Goal: Book appointment/travel/reservation

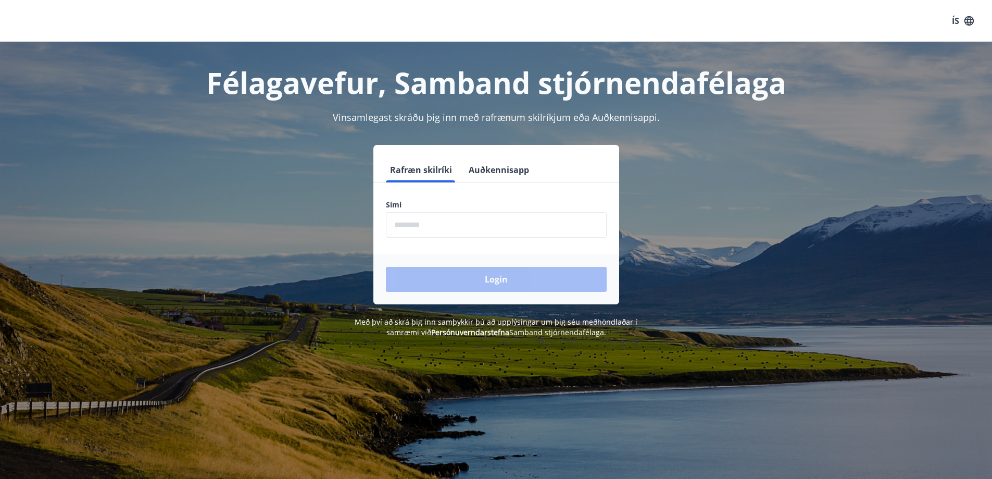
click at [455, 224] on input "phone" at bounding box center [496, 225] width 221 height 26
click at [414, 222] on input "phone" at bounding box center [496, 225] width 221 height 26
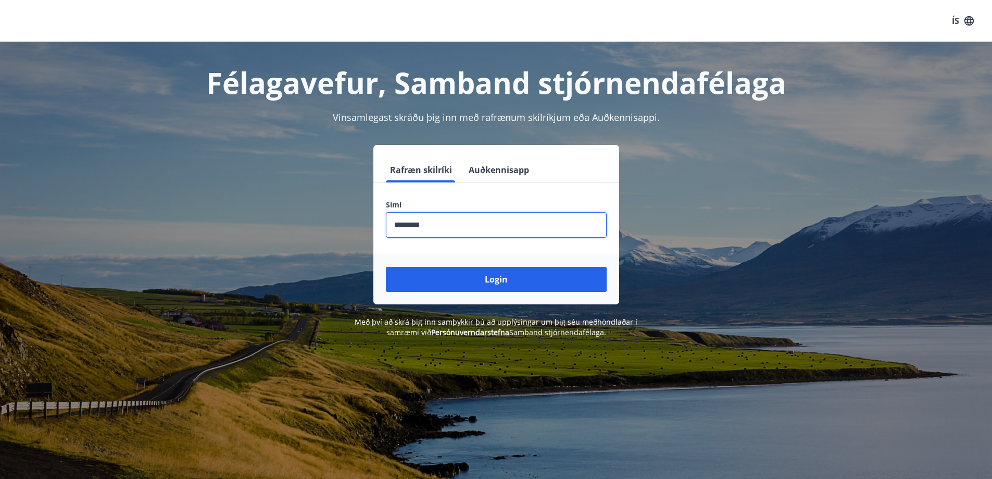
type input "********"
click at [386, 267] on button "Login" at bounding box center [496, 279] width 221 height 25
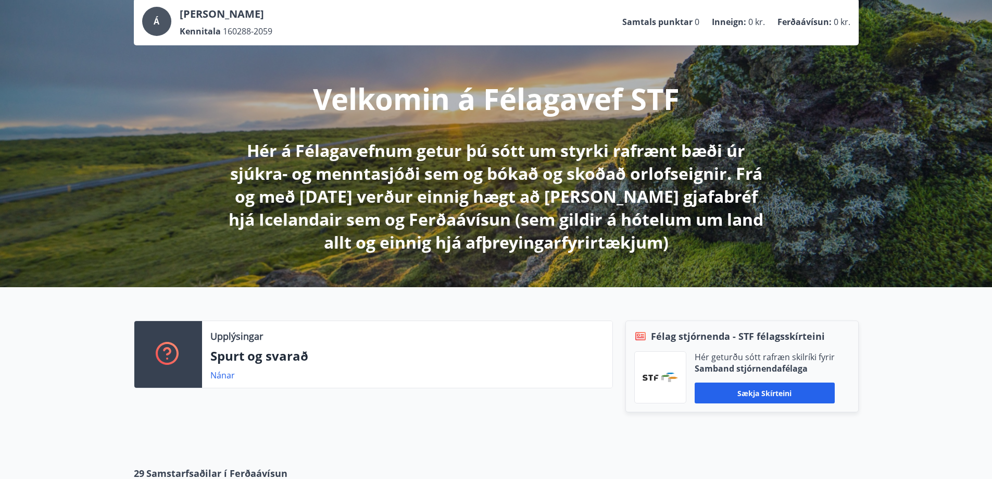
scroll to position [156, 0]
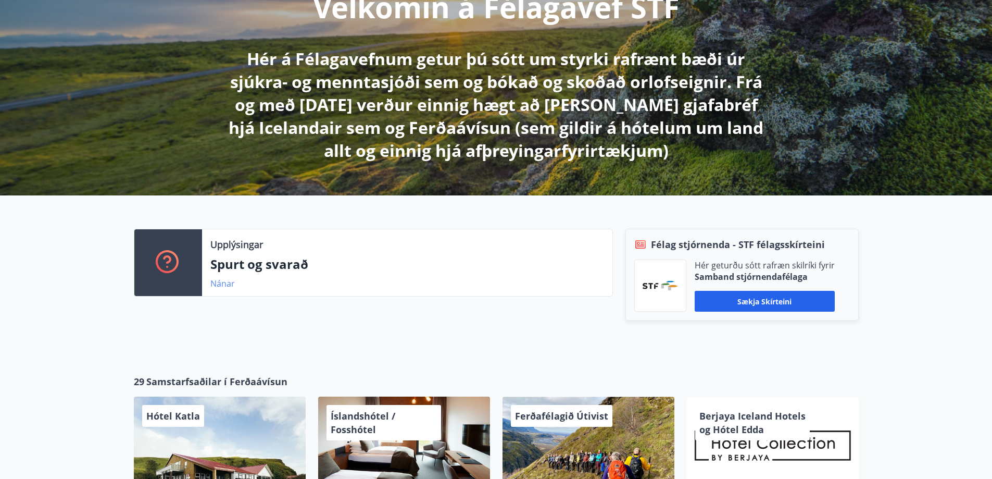
click at [225, 286] on link "Nánar" at bounding box center [222, 283] width 24 height 11
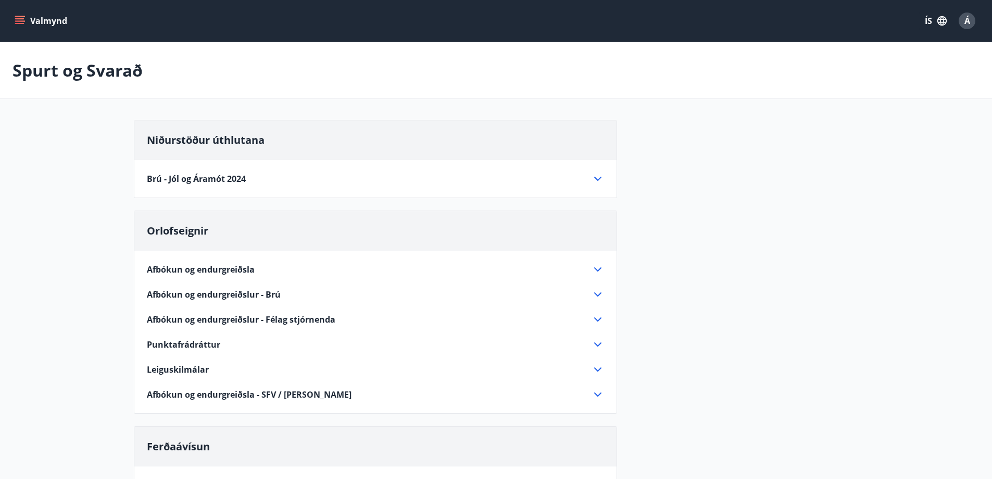
click at [200, 183] on span "Brú - Jól og Áramót 2024" at bounding box center [196, 178] width 99 height 11
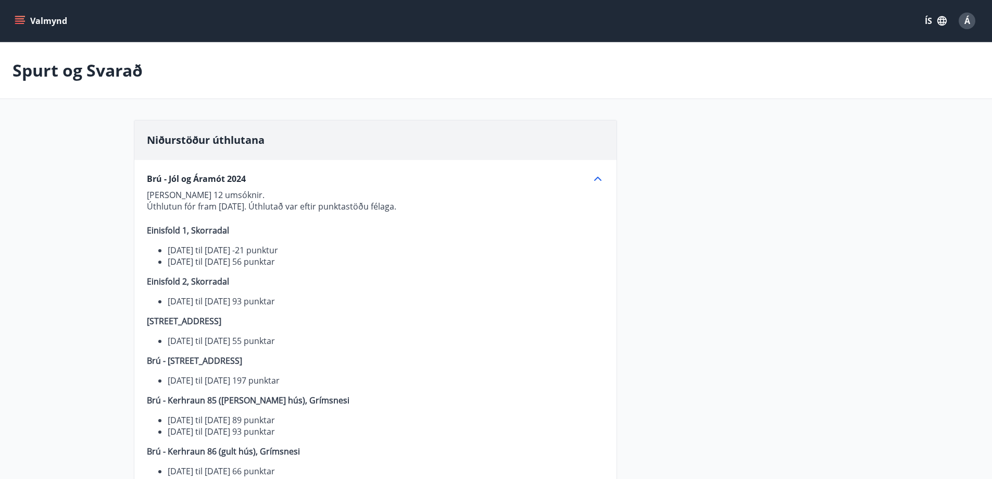
click at [278, 169] on div "Brú - Jól og [PERSON_NAME] 2024 [PERSON_NAME] 12 umsóknir. Úthlutun fór fram [D…" at bounding box center [375, 328] width 482 height 336
click at [599, 178] on icon at bounding box center [597, 178] width 12 height 12
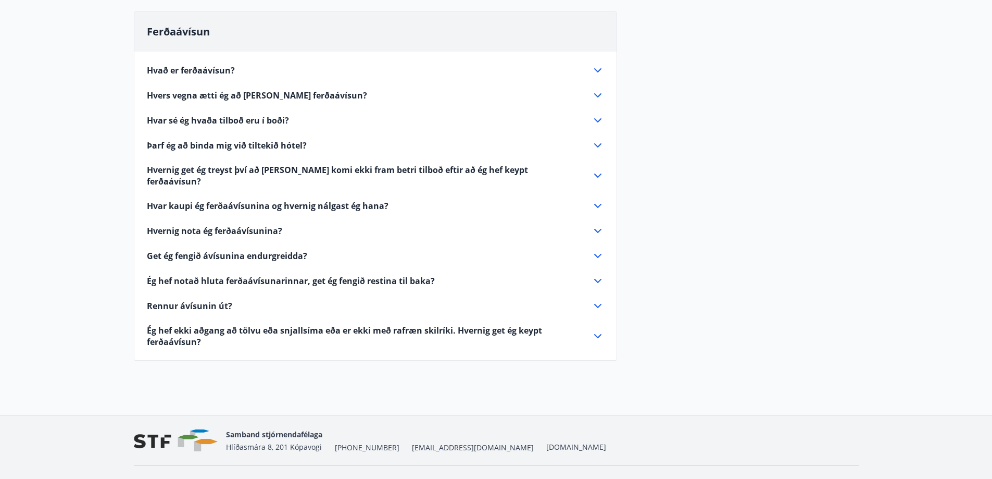
scroll to position [417, 0]
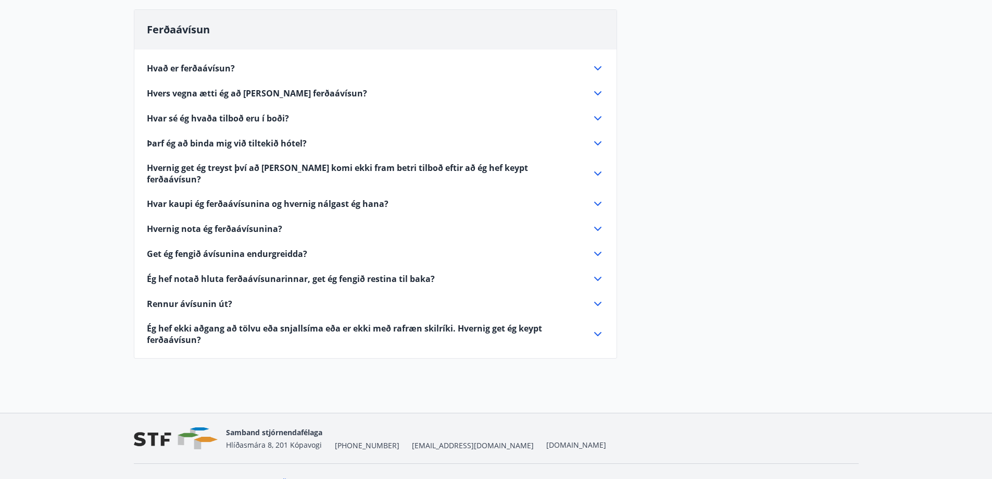
click at [274, 94] on span "Hvers vegna ætti ég að [PERSON_NAME] ferðaávísun?" at bounding box center [257, 92] width 220 height 11
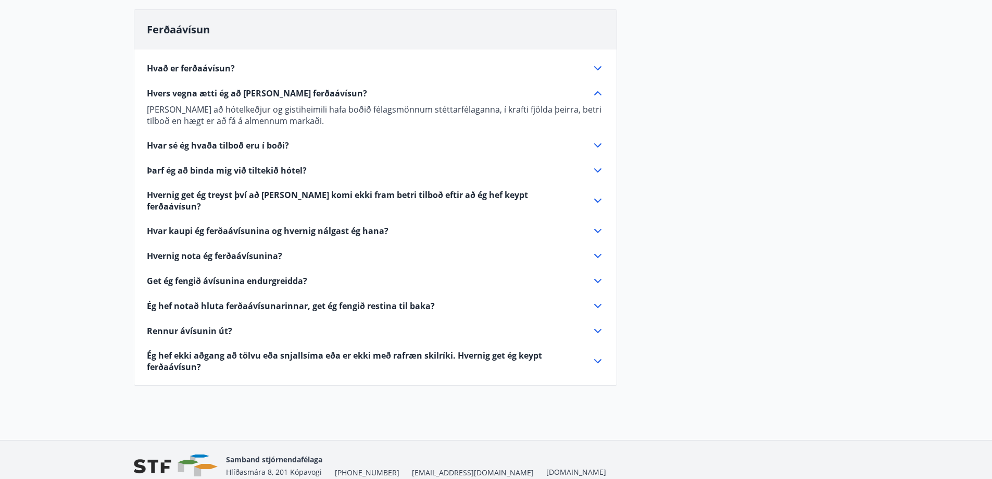
click at [245, 91] on span "Hvers vegna ætti ég að [PERSON_NAME] ferðaávísun?" at bounding box center [257, 92] width 220 height 11
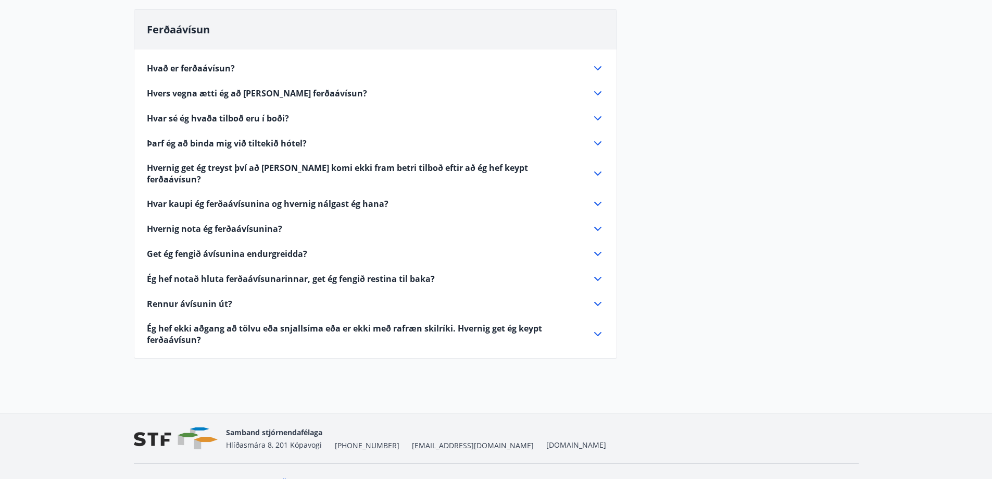
click at [195, 69] on span "Hvað er ferðaávísun?" at bounding box center [191, 67] width 88 height 11
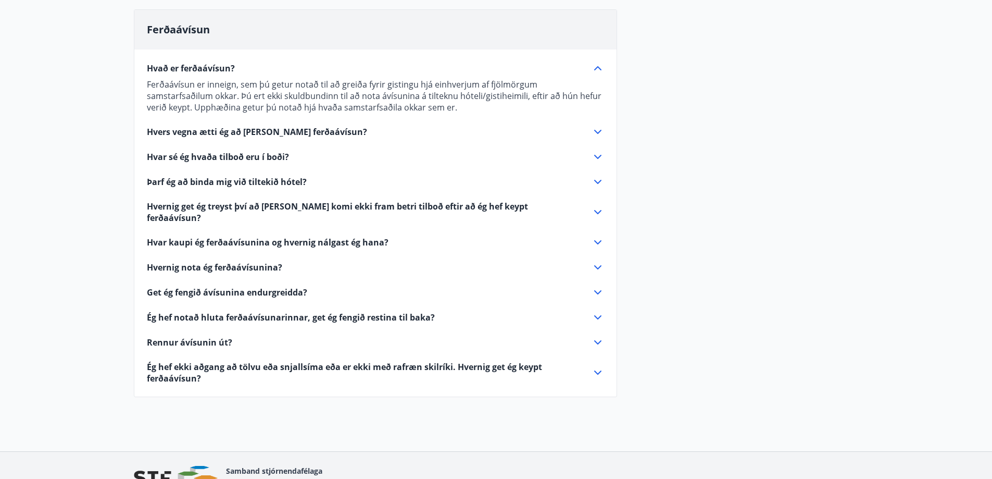
click at [193, 158] on span "Hvar sé ég hvaða tilboð eru í boði?" at bounding box center [218, 156] width 142 height 11
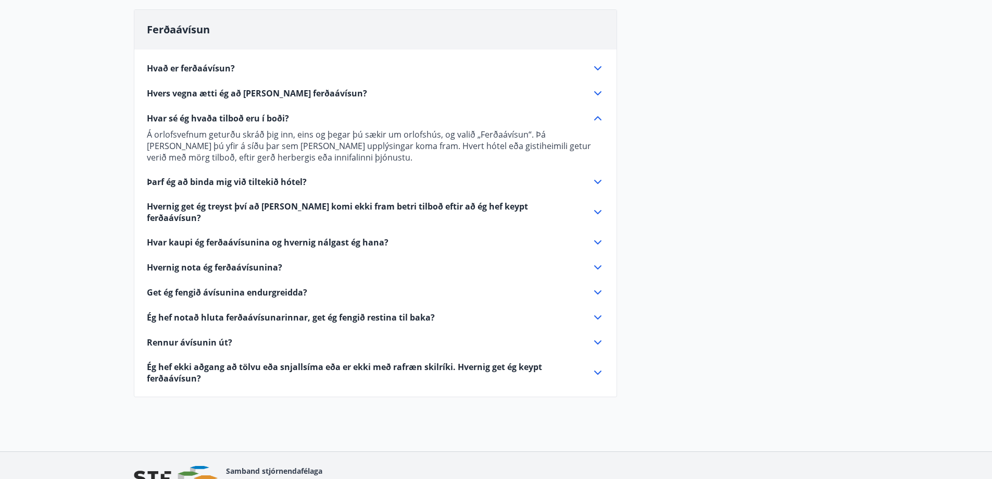
click at [236, 119] on span "Hvar sé ég hvaða tilboð eru í boði?" at bounding box center [218, 117] width 142 height 11
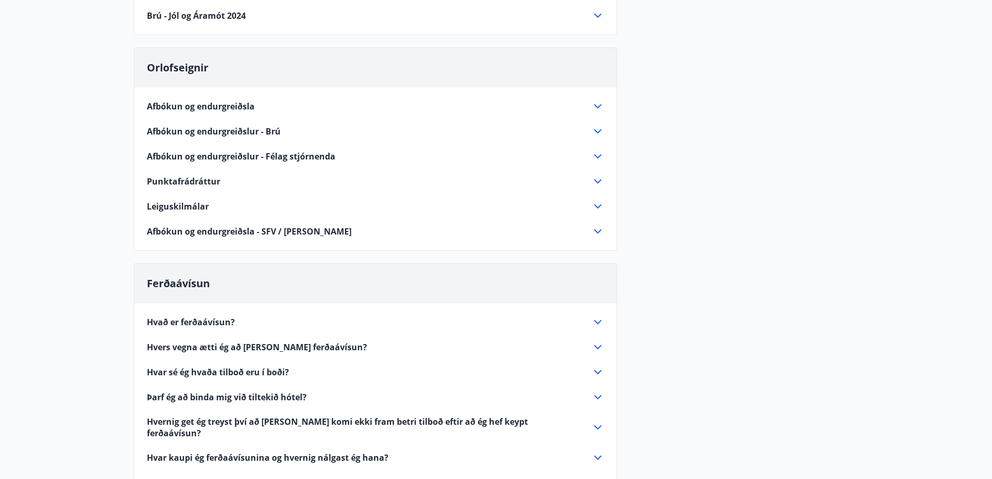
scroll to position [156, 0]
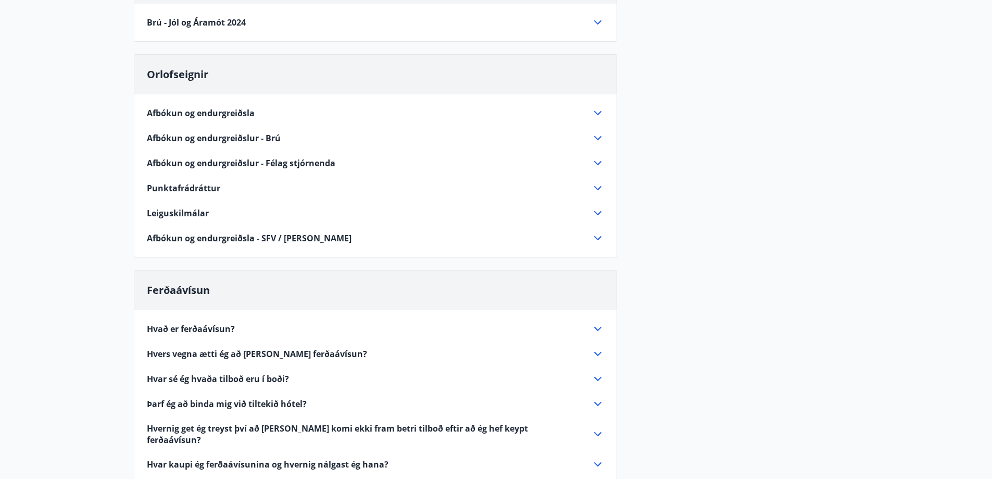
click at [173, 190] on span "Punktafrádráttur" at bounding box center [183, 187] width 73 height 11
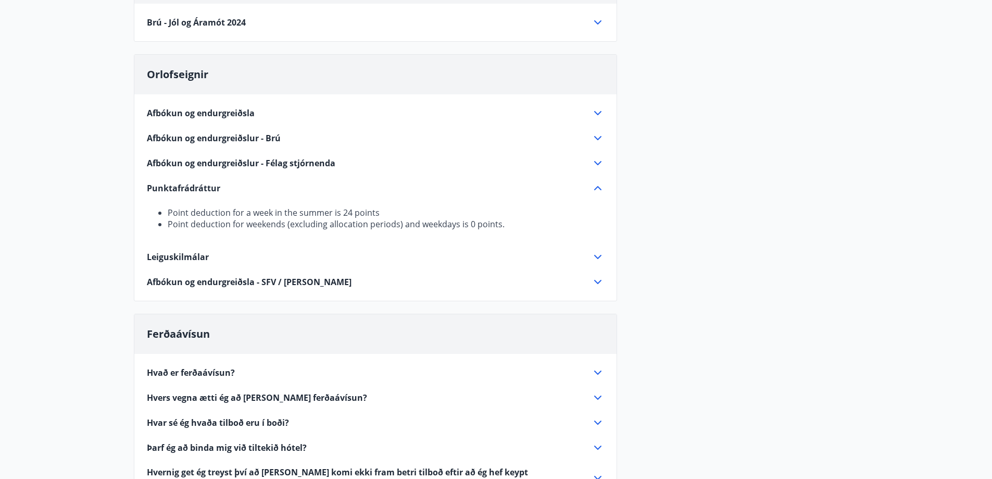
click at [201, 278] on span "Afbókun og endurgreiðsla - SFV / [PERSON_NAME]" at bounding box center [249, 281] width 205 height 11
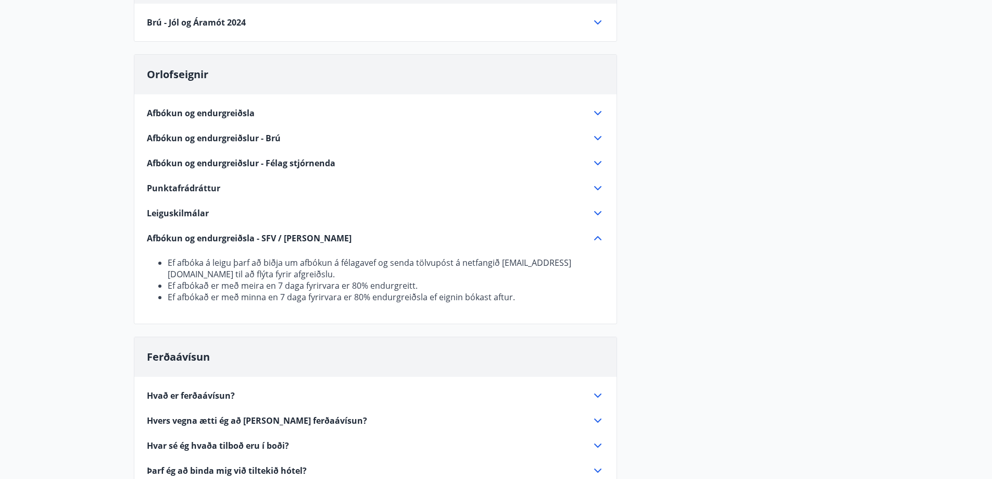
click at [167, 238] on span "Afbókun og endurgreiðsla - SFV / [PERSON_NAME]" at bounding box center [249, 237] width 205 height 11
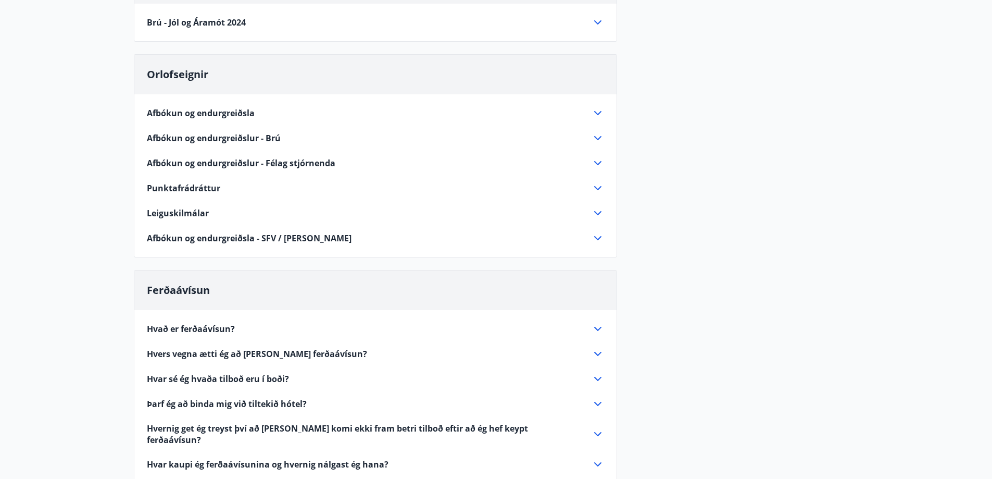
click at [212, 163] on span "Afbókun og endurgreiðslur - Félag stjórnenda" at bounding box center [241, 162] width 188 height 11
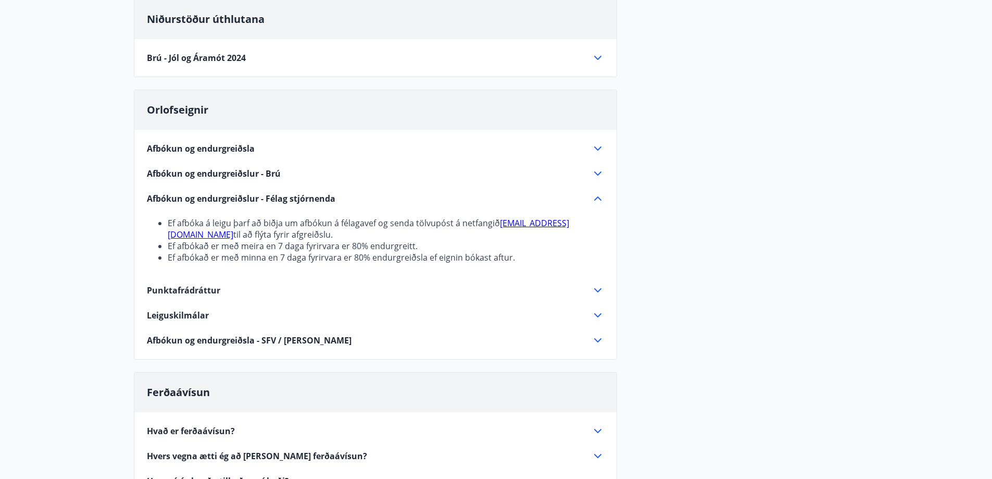
scroll to position [0, 0]
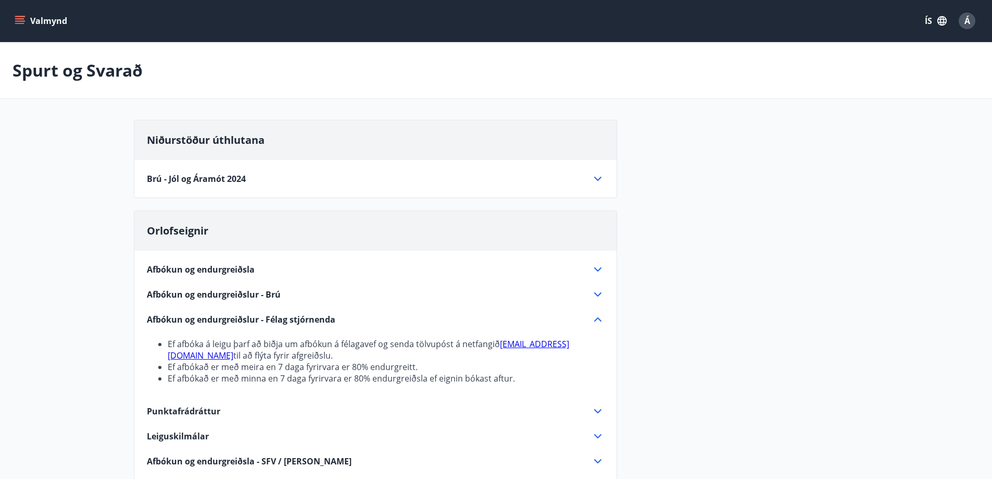
click at [199, 231] on span "Orlofseignir" at bounding box center [177, 230] width 61 height 14
click at [20, 19] on icon "menu" at bounding box center [19, 18] width 9 height 1
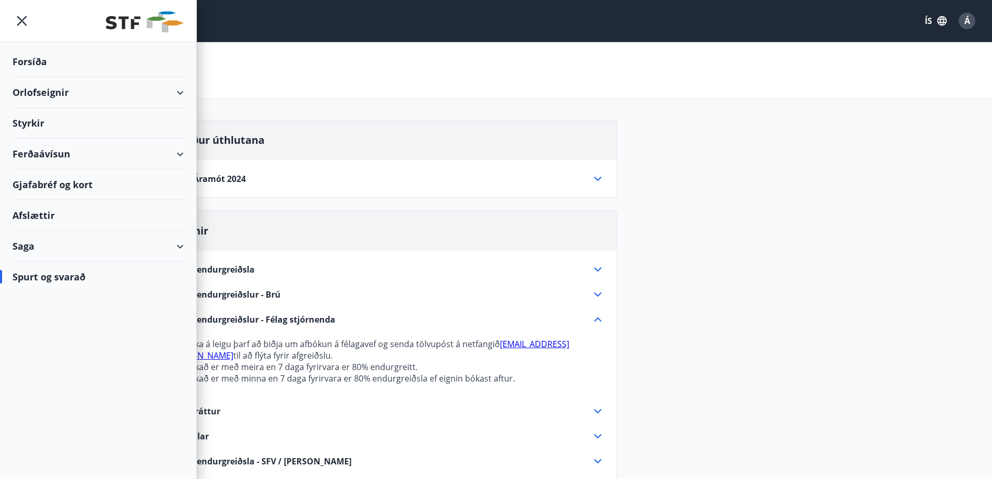
click at [40, 215] on div "Afslættir" at bounding box center [97, 215] width 171 height 31
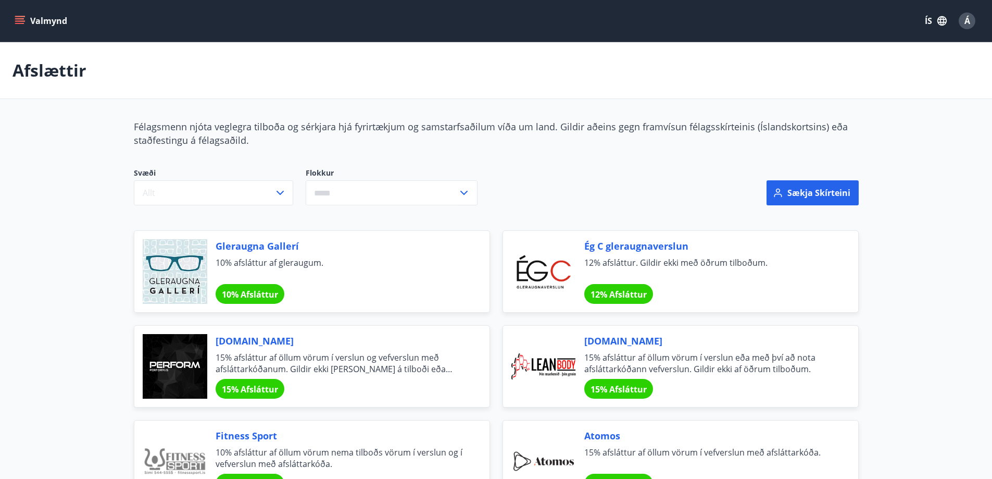
click at [36, 19] on button "Valmynd" at bounding box center [41, 20] width 59 height 19
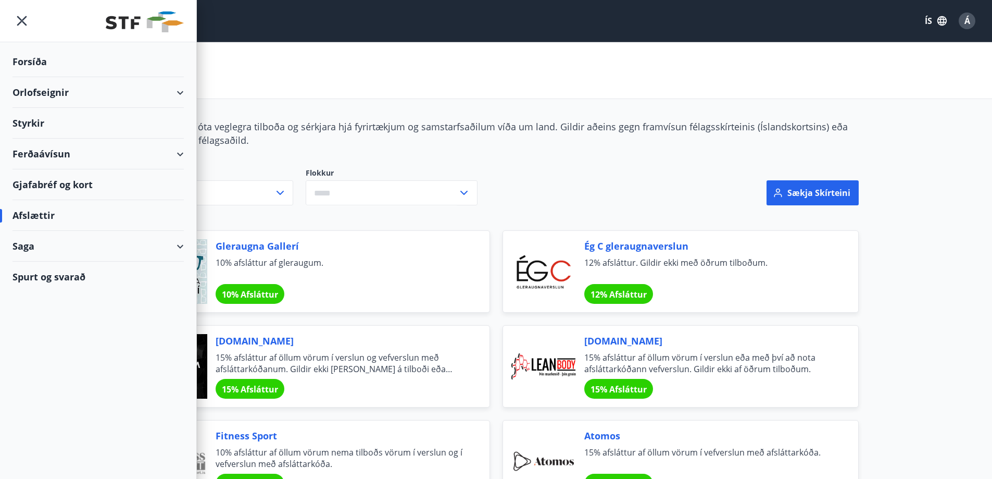
click at [56, 89] on div "Orlofseignir" at bounding box center [97, 92] width 171 height 31
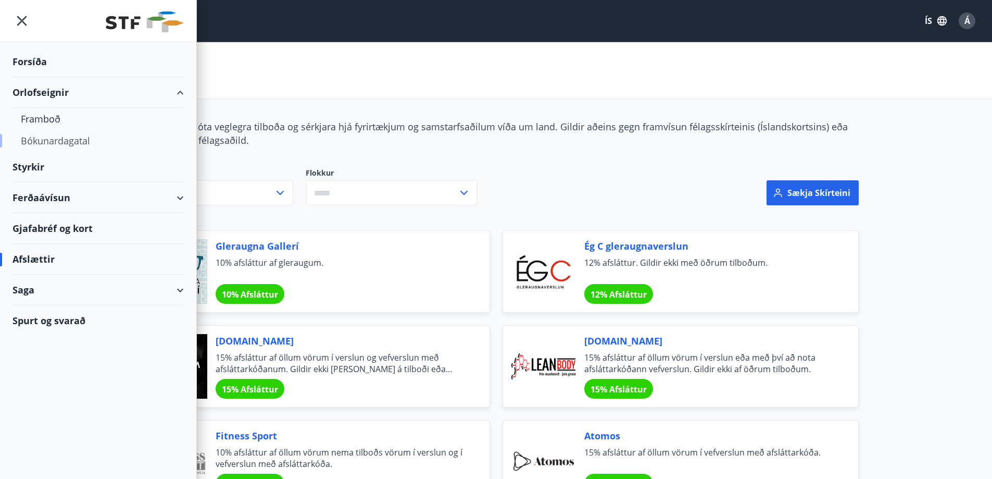
click at [44, 140] on div "Bókunardagatal" at bounding box center [98, 141] width 155 height 22
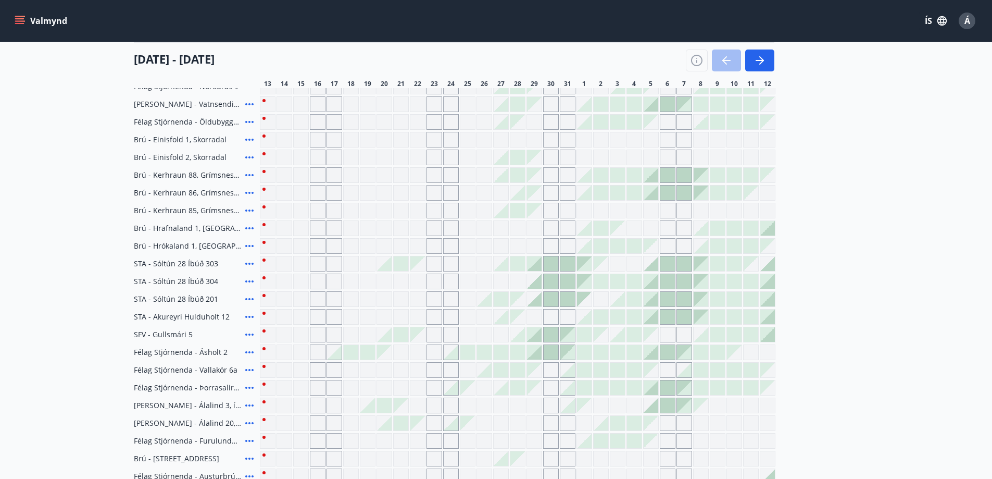
scroll to position [319, 0]
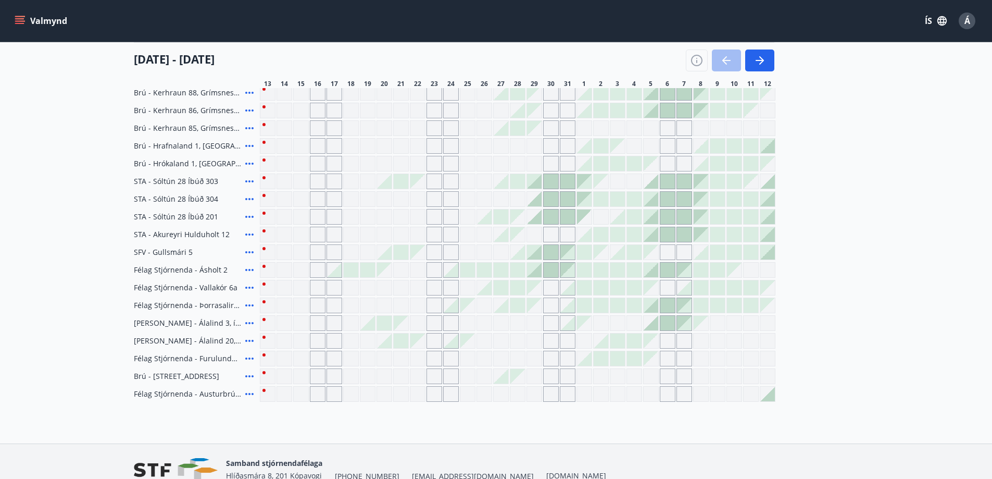
click at [93, 299] on main "Bókunardagatal Svæði Allt Dagsetningar Veldu tímabil Svefnstæði +1 [DATE] - [DA…" at bounding box center [496, 62] width 992 height 678
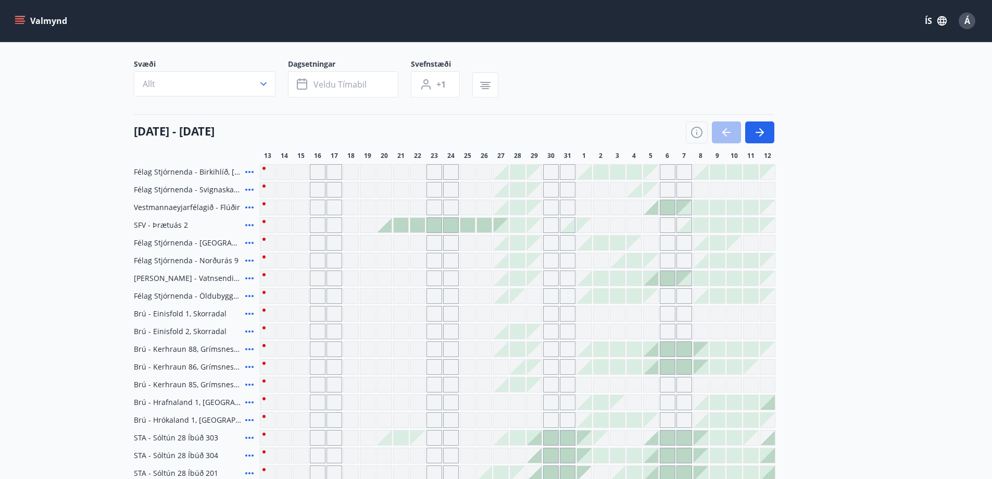
scroll to position [52, 0]
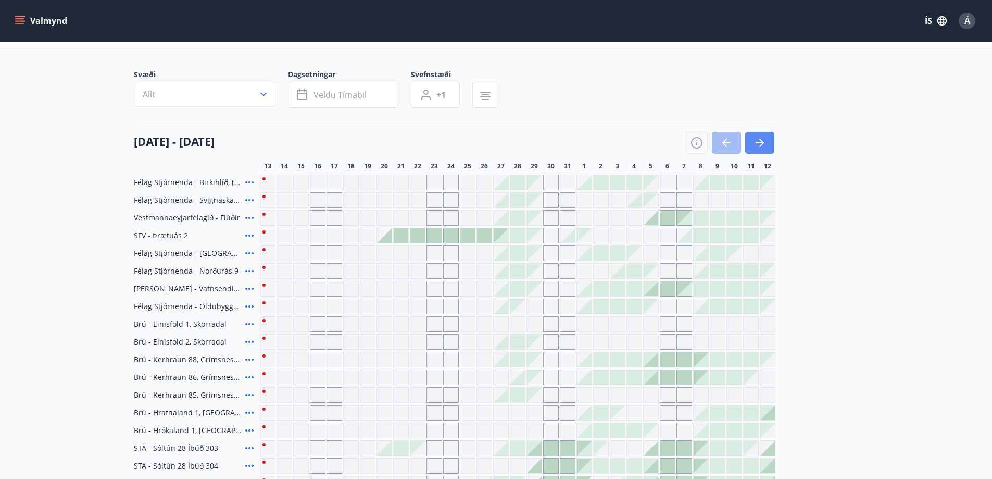
click at [761, 140] on icon "button" at bounding box center [761, 143] width 5 height 8
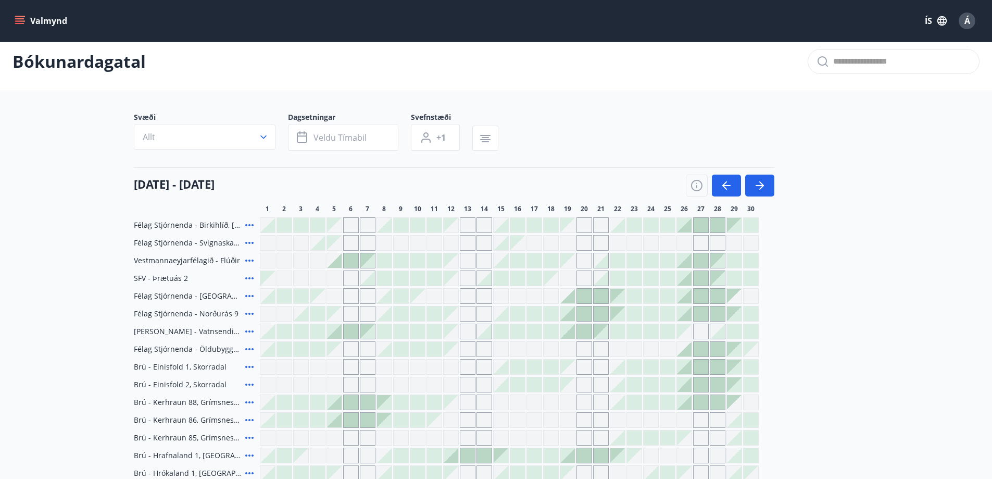
scroll to position [0, 0]
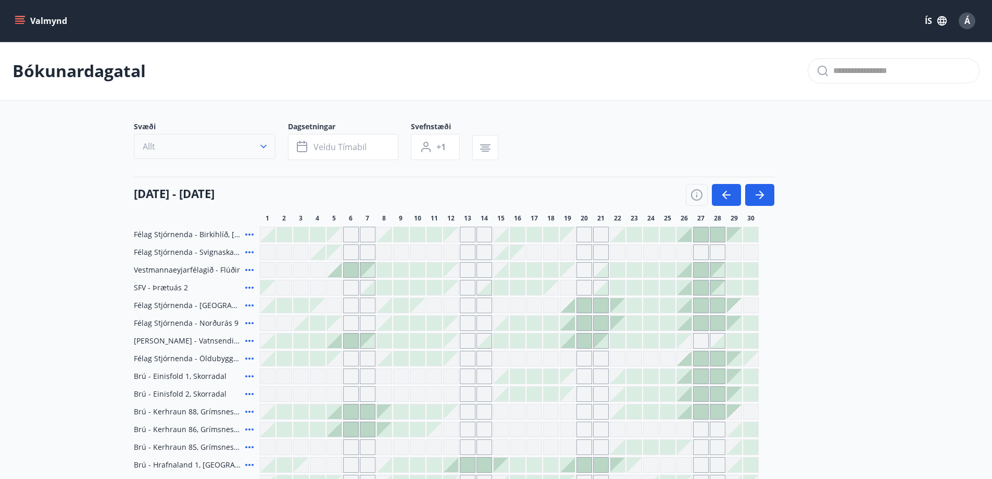
click at [209, 150] on button "Allt" at bounding box center [205, 146] width 142 height 25
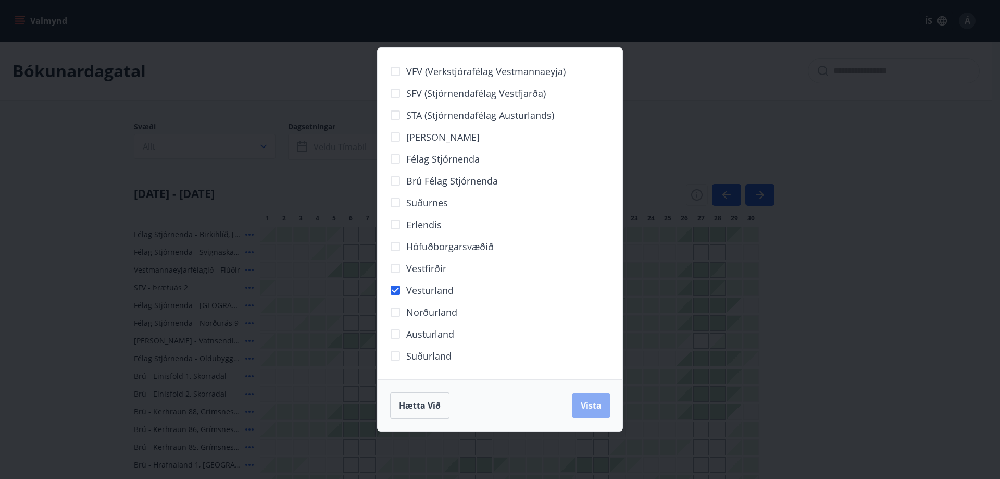
click at [596, 412] on button "Vista" at bounding box center [590, 405] width 37 height 25
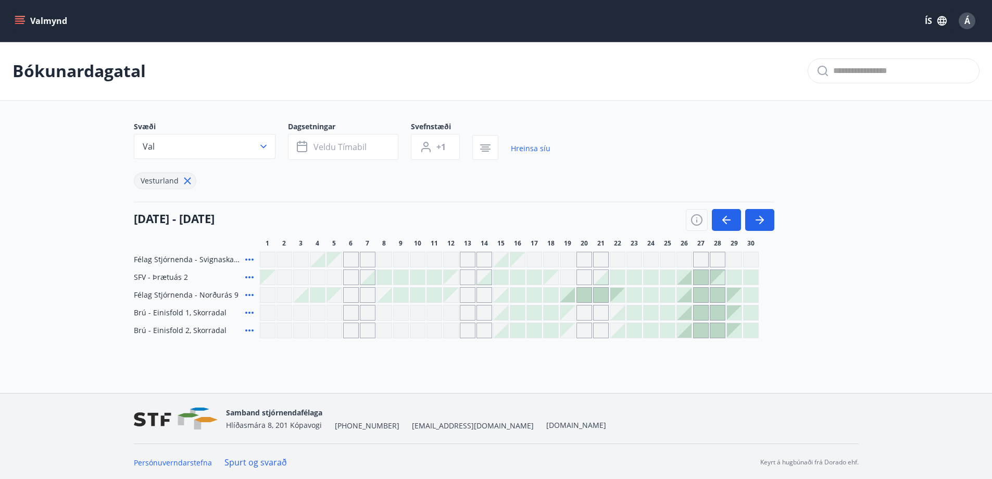
click at [249, 293] on icon at bounding box center [249, 294] width 12 height 12
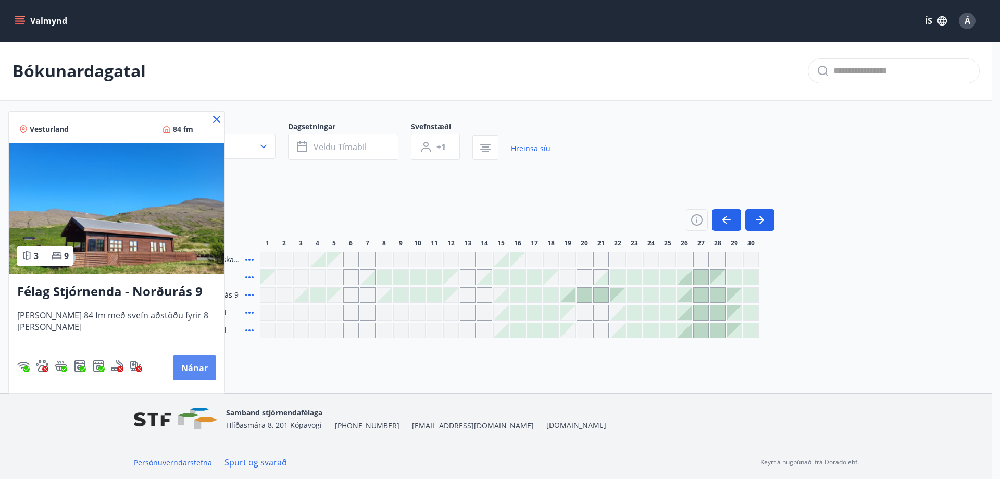
click at [173, 367] on button "Nánar" at bounding box center [194, 367] width 43 height 25
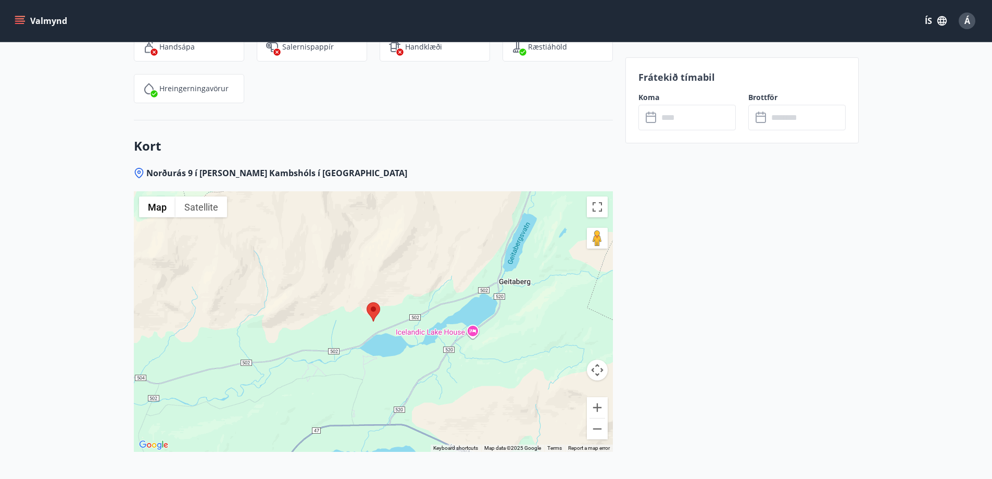
scroll to position [1486, 0]
click at [595, 433] on button "Zoom out" at bounding box center [597, 430] width 21 height 21
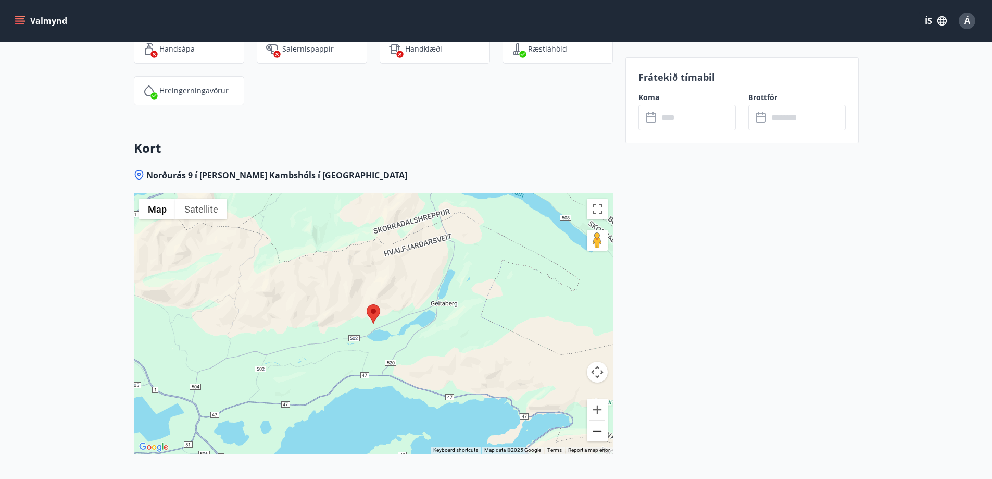
click at [598, 431] on button "Zoom out" at bounding box center [597, 430] width 21 height 21
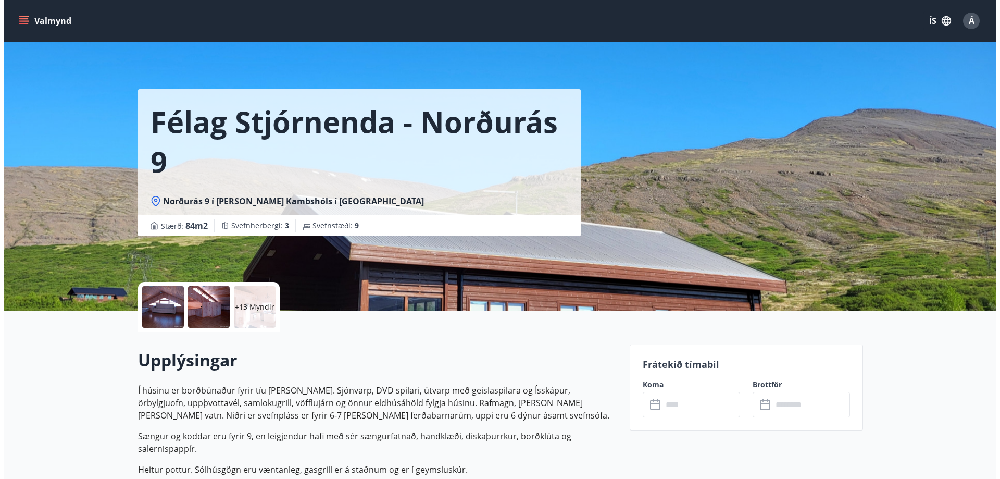
scroll to position [0, 0]
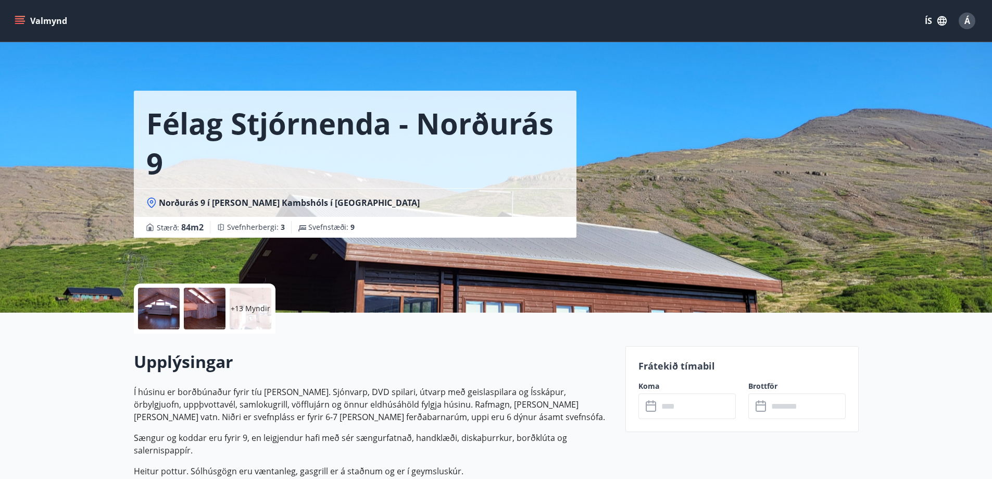
click at [163, 314] on div at bounding box center [159, 308] width 42 height 42
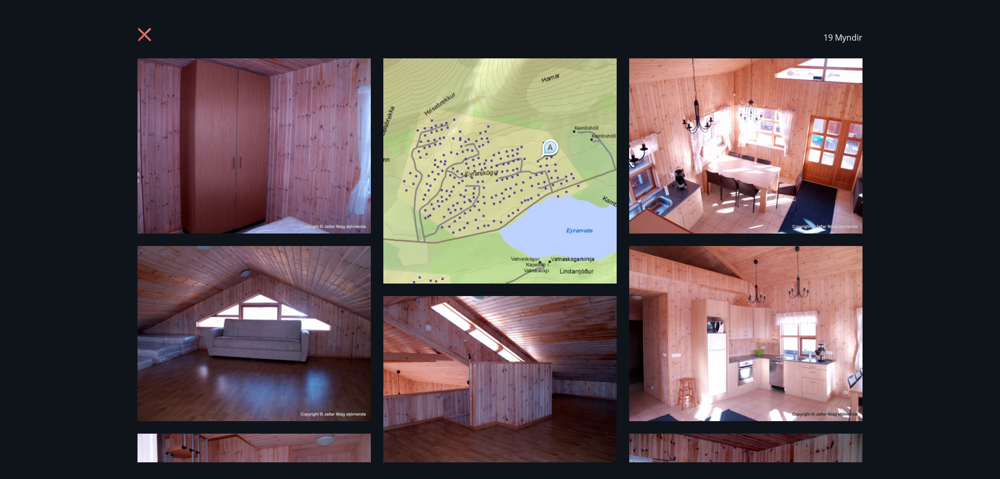
click at [143, 33] on icon at bounding box center [144, 34] width 13 height 13
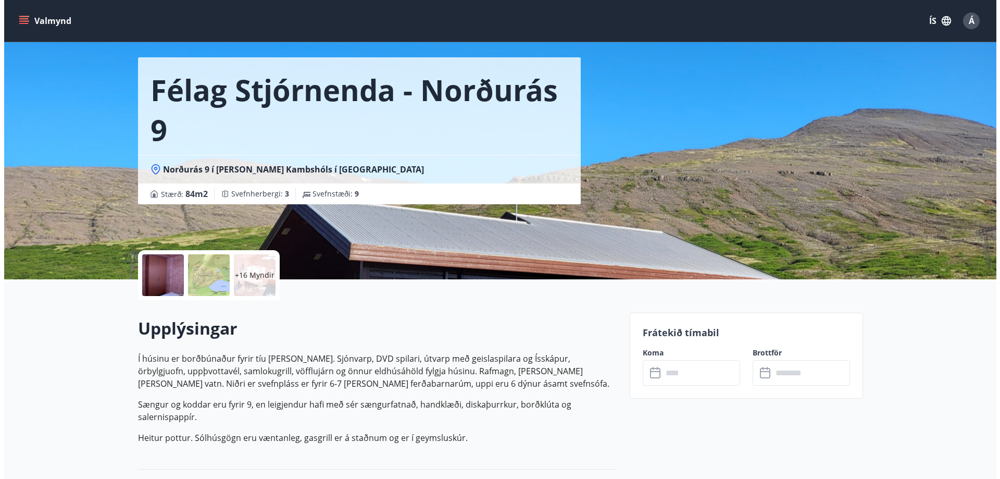
scroll to position [52, 0]
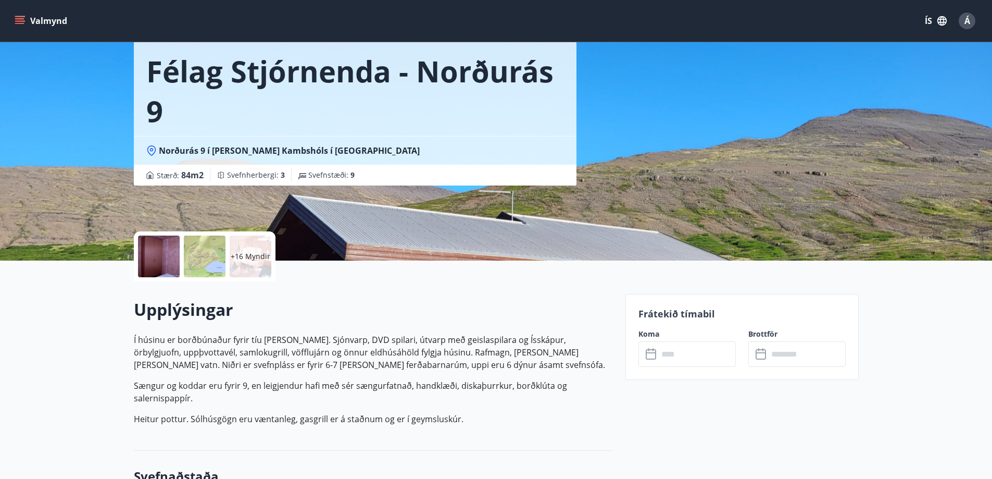
click at [151, 264] on div at bounding box center [159, 256] width 42 height 42
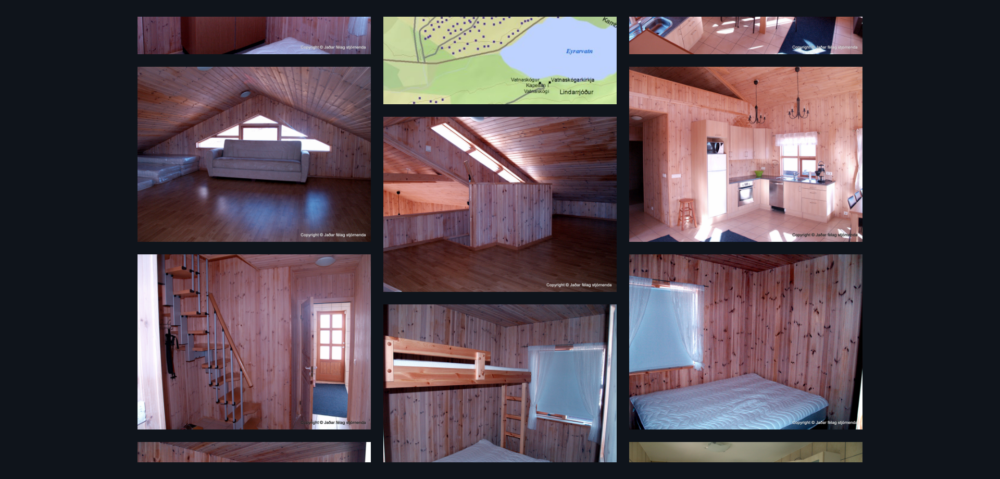
scroll to position [0, 0]
